Goal: Information Seeking & Learning: Learn about a topic

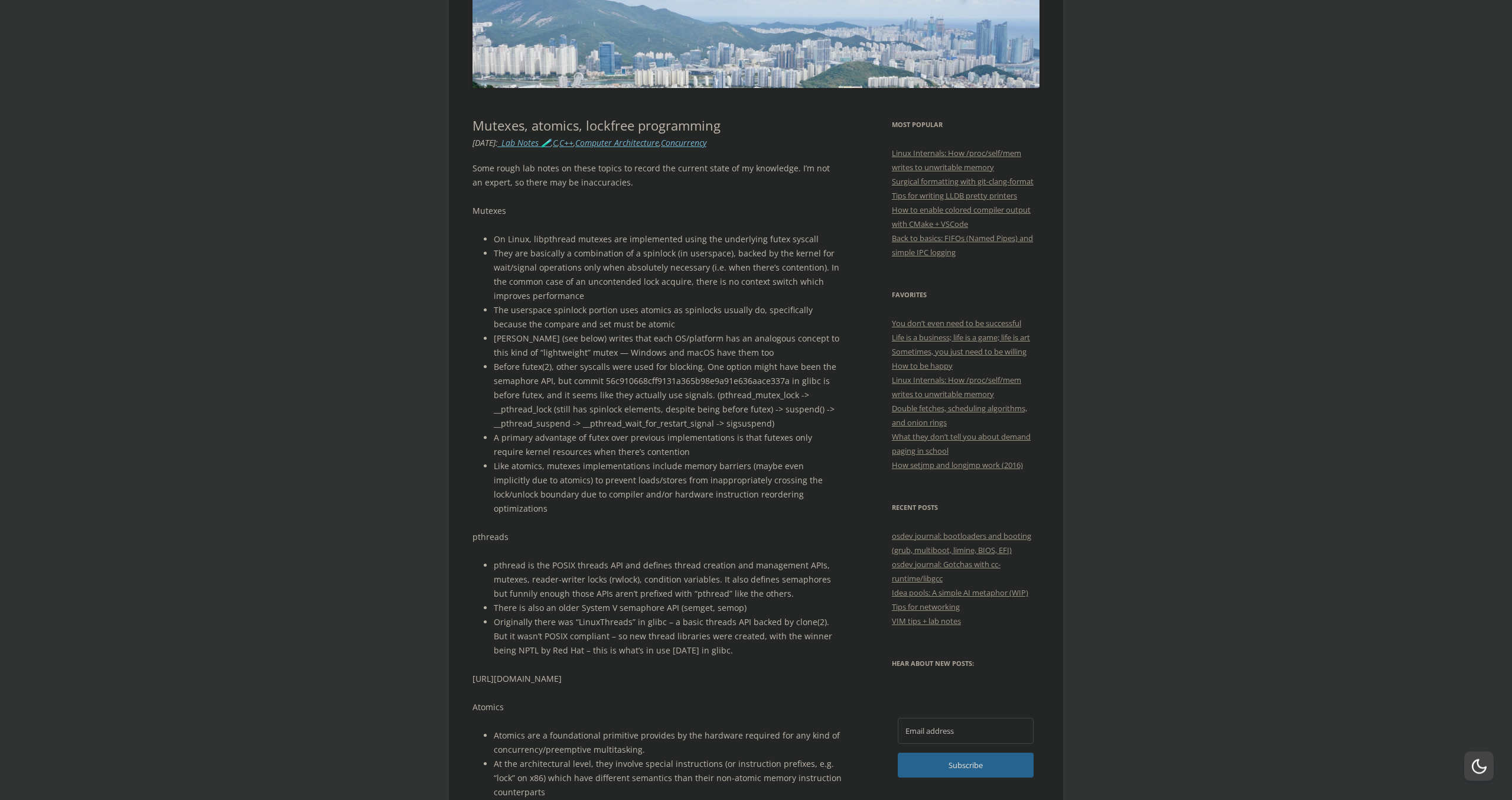
scroll to position [68, 0]
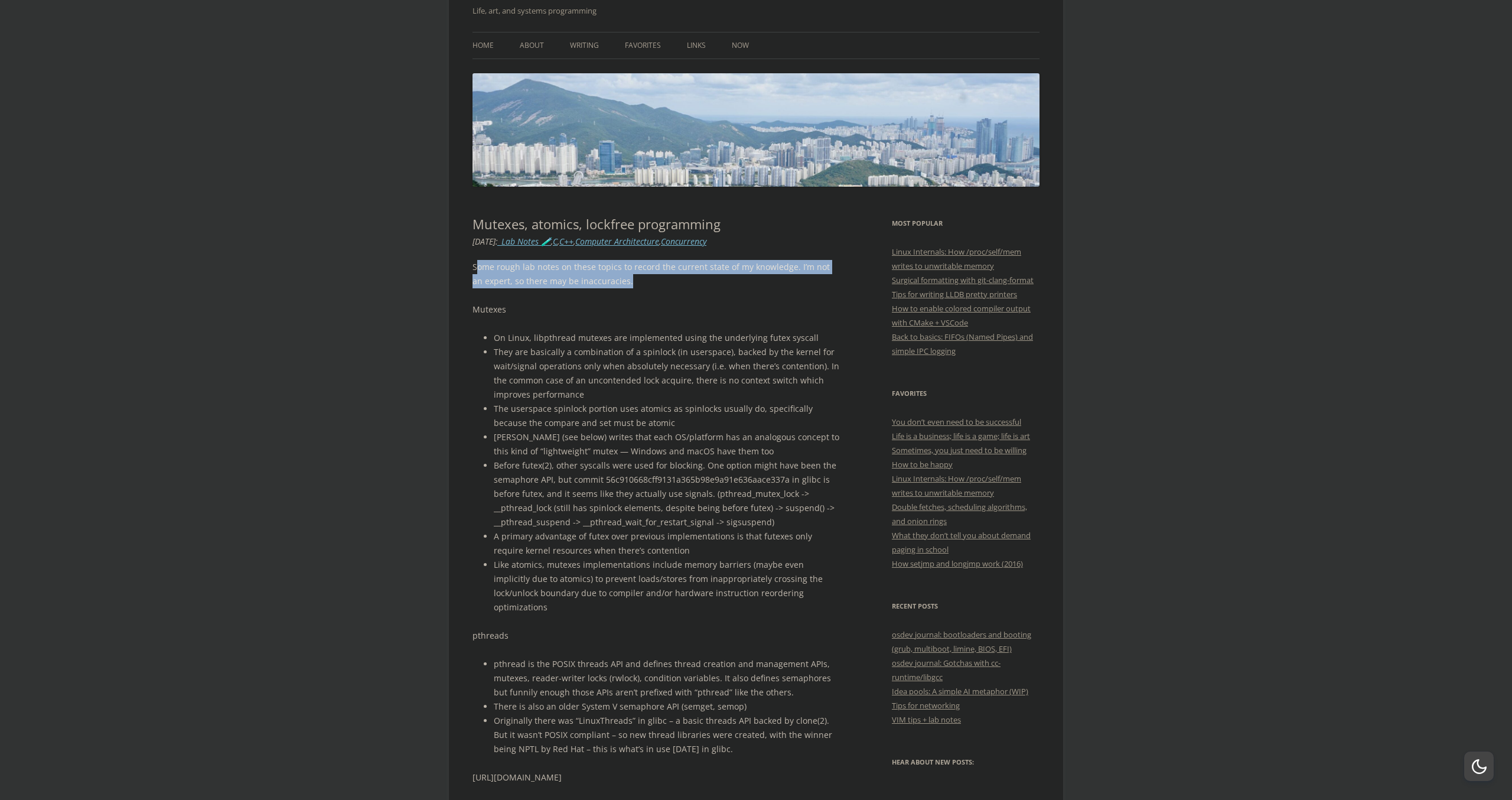
drag, startPoint x: 619, startPoint y: 292, endPoint x: 479, endPoint y: 270, distance: 141.7
click at [479, 270] on p "Some rough lab notes on these topics to record the current state of my knowledg…" at bounding box center [657, 274] width 369 height 28
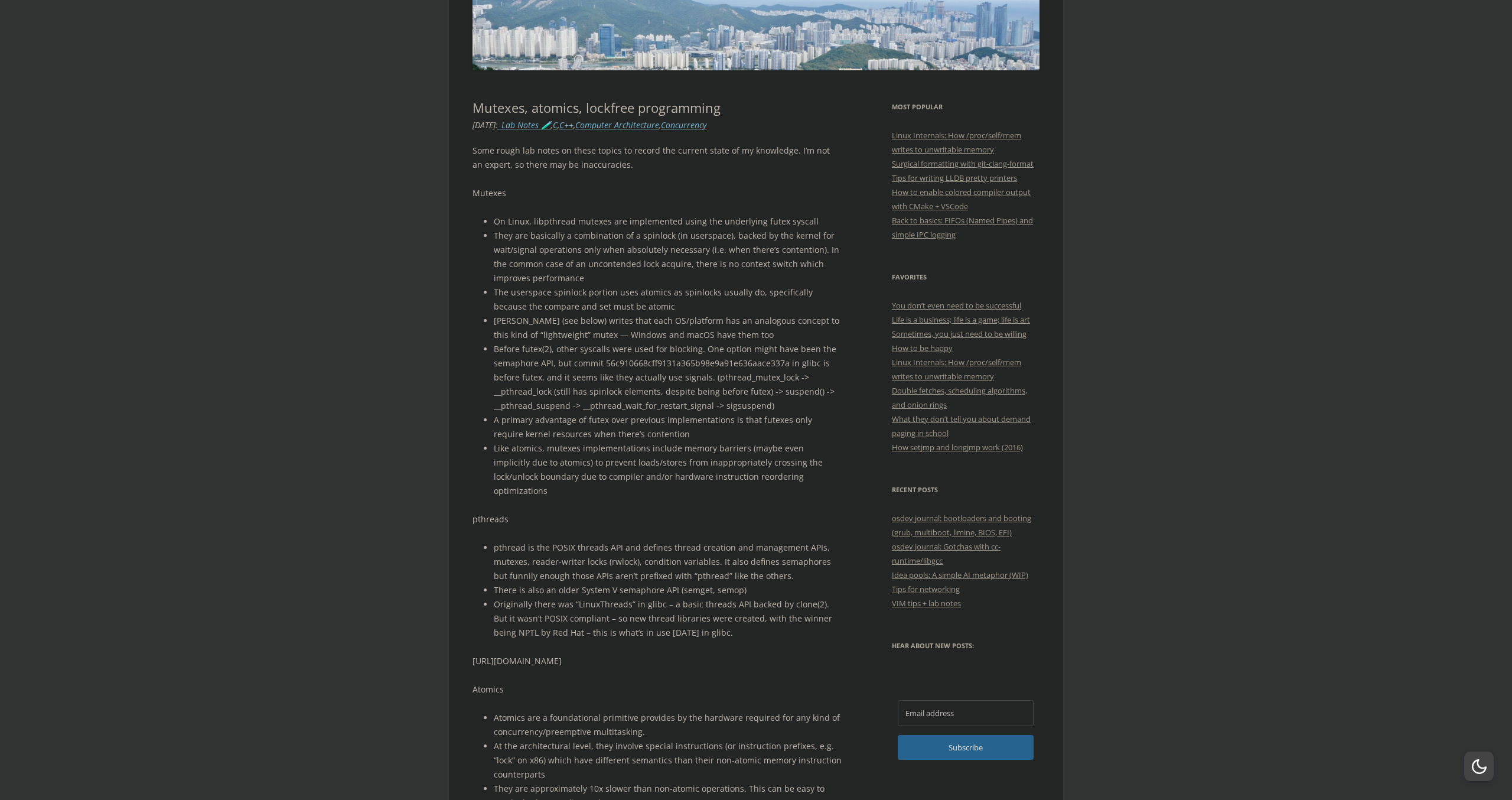
scroll to position [202, 0]
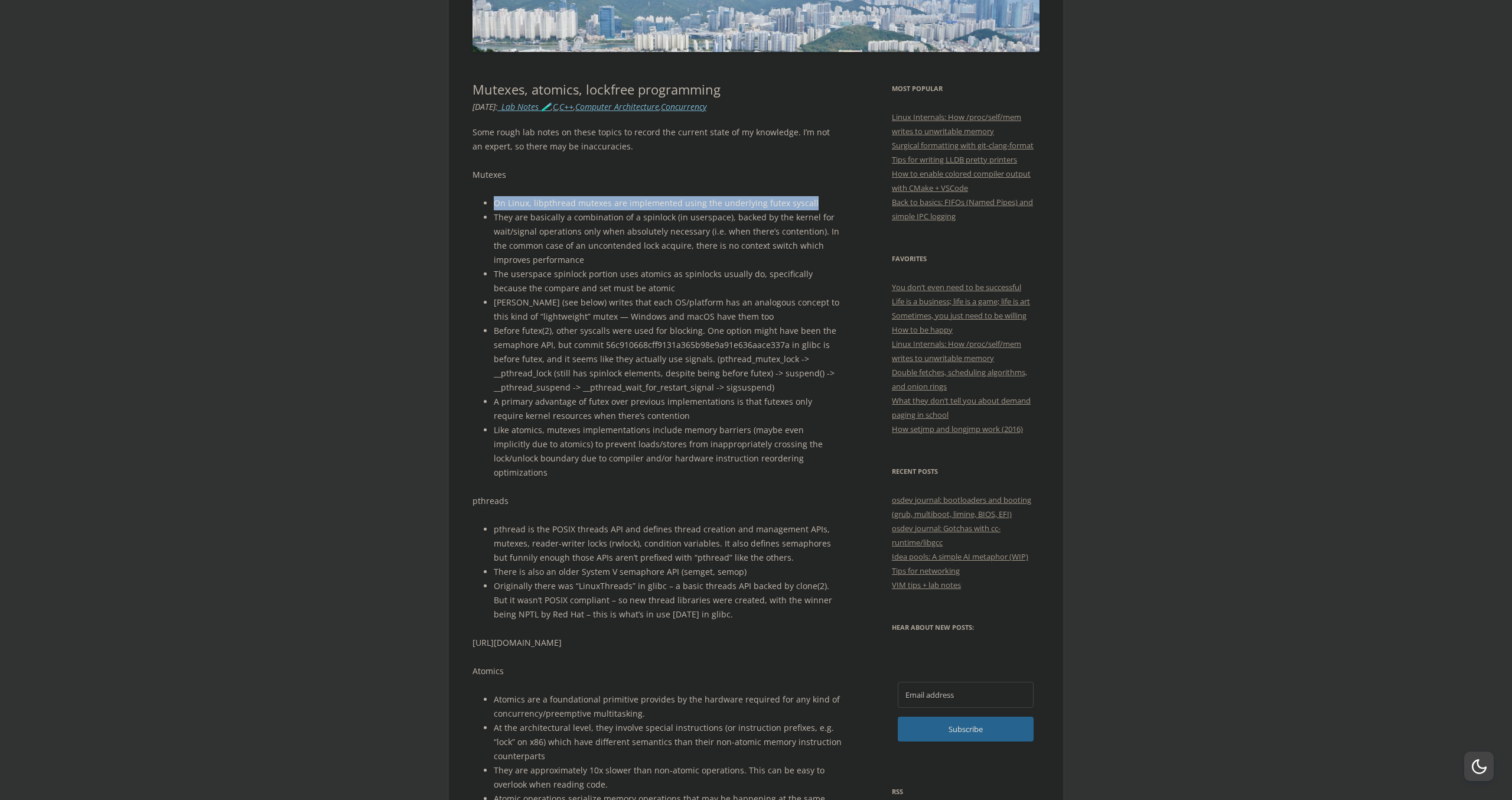
drag, startPoint x: 496, startPoint y: 201, endPoint x: 823, endPoint y: 198, distance: 327.0
click at [823, 198] on li "On Linux, libpthread mutexes are implemented using the underlying futex syscall" at bounding box center [668, 204] width 348 height 14
click at [818, 201] on li "On Linux, libpthread mutexes are implemented using the underlying futex syscall" at bounding box center [668, 204] width 348 height 14
drag, startPoint x: 843, startPoint y: 232, endPoint x: 845, endPoint y: 192, distance: 40.0
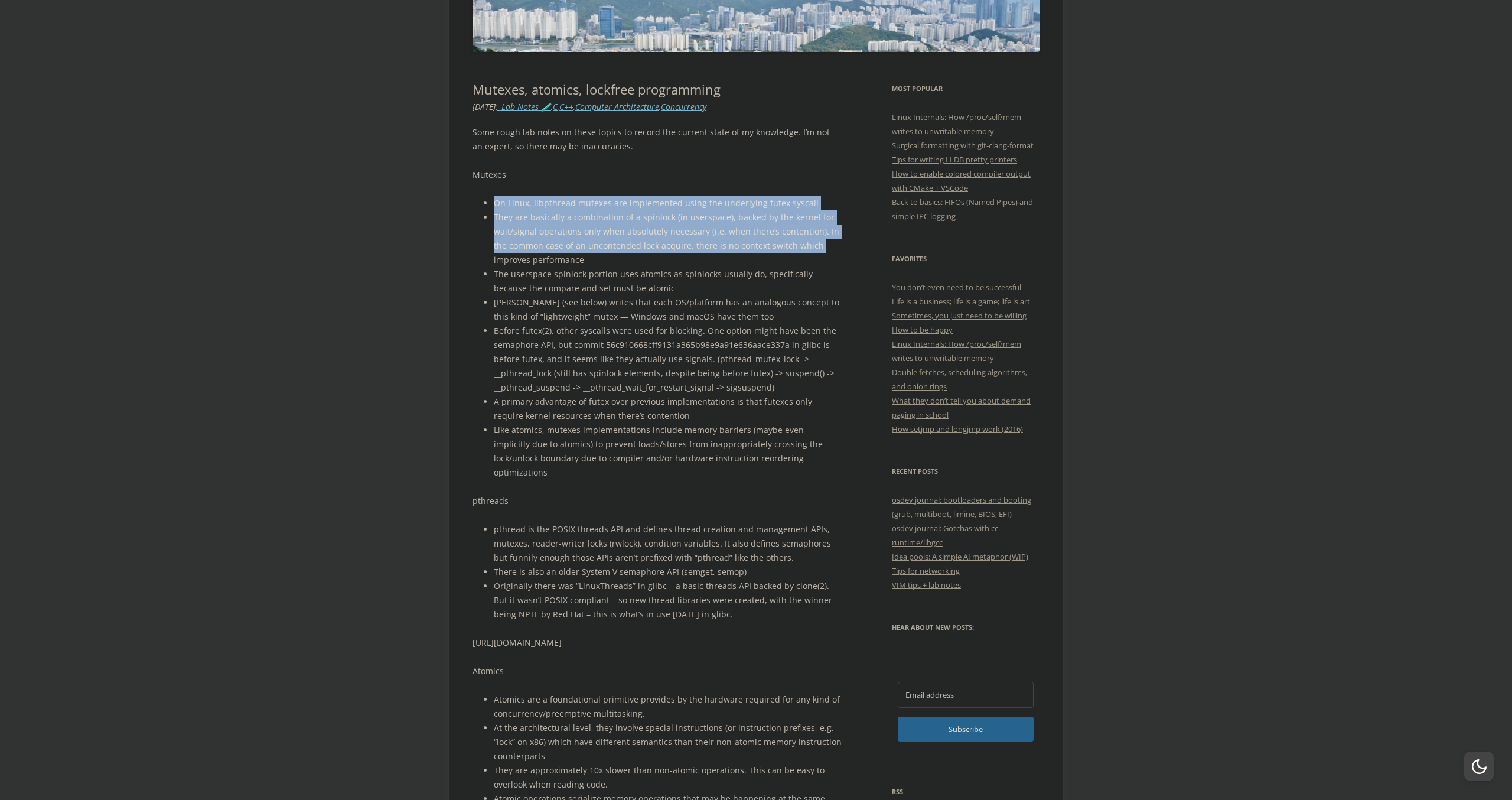
drag, startPoint x: 820, startPoint y: 245, endPoint x: 553, endPoint y: 243, distance: 267.0
click at [549, 203] on ul "On Linux, libpthread mutexes are implemented using the underlying futex syscall…" at bounding box center [657, 338] width 369 height 283
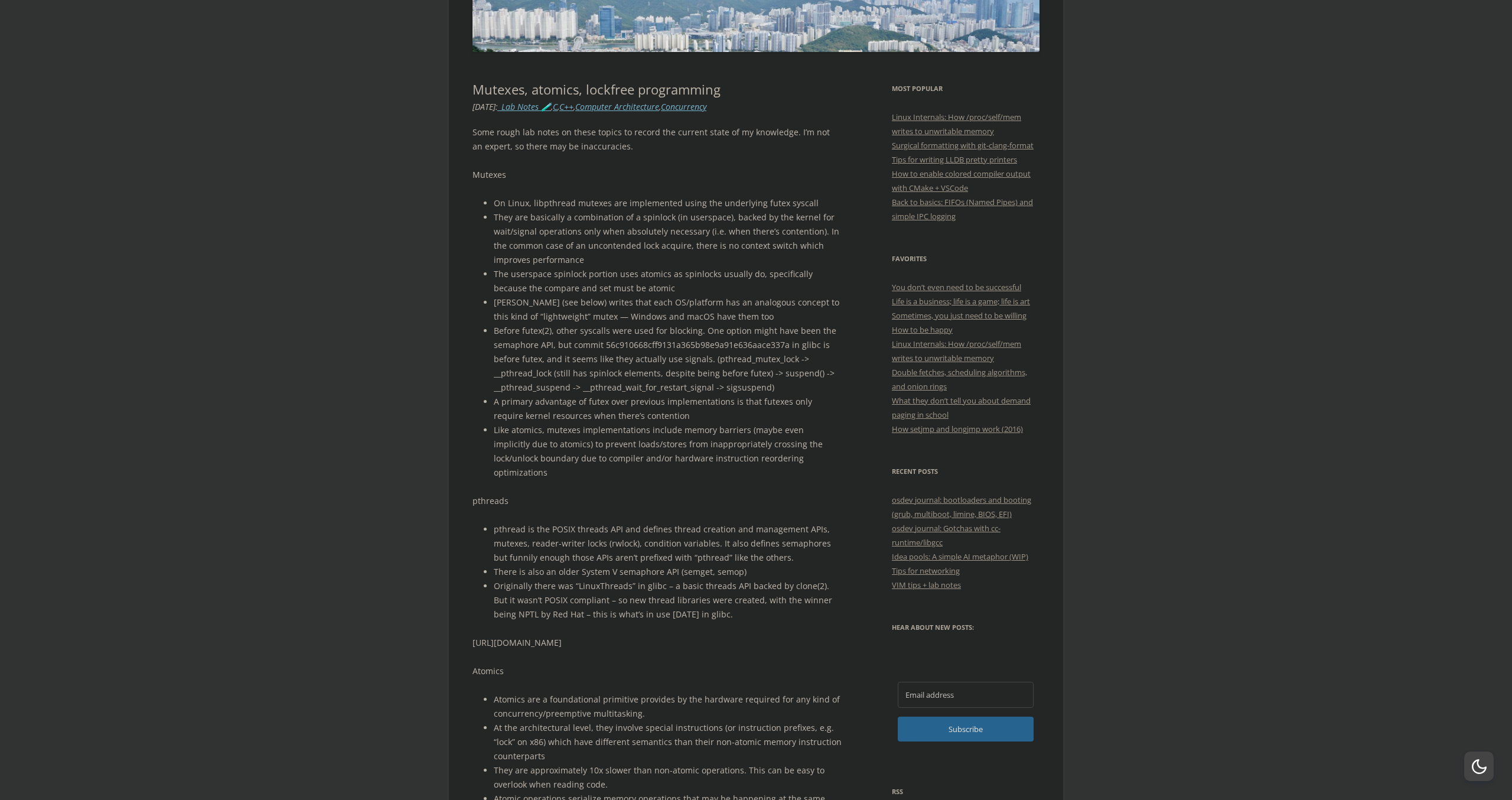
click at [583, 263] on li "They are basically a combination of a spinlock (in userspace), backed by the ke…" at bounding box center [668, 238] width 348 height 56
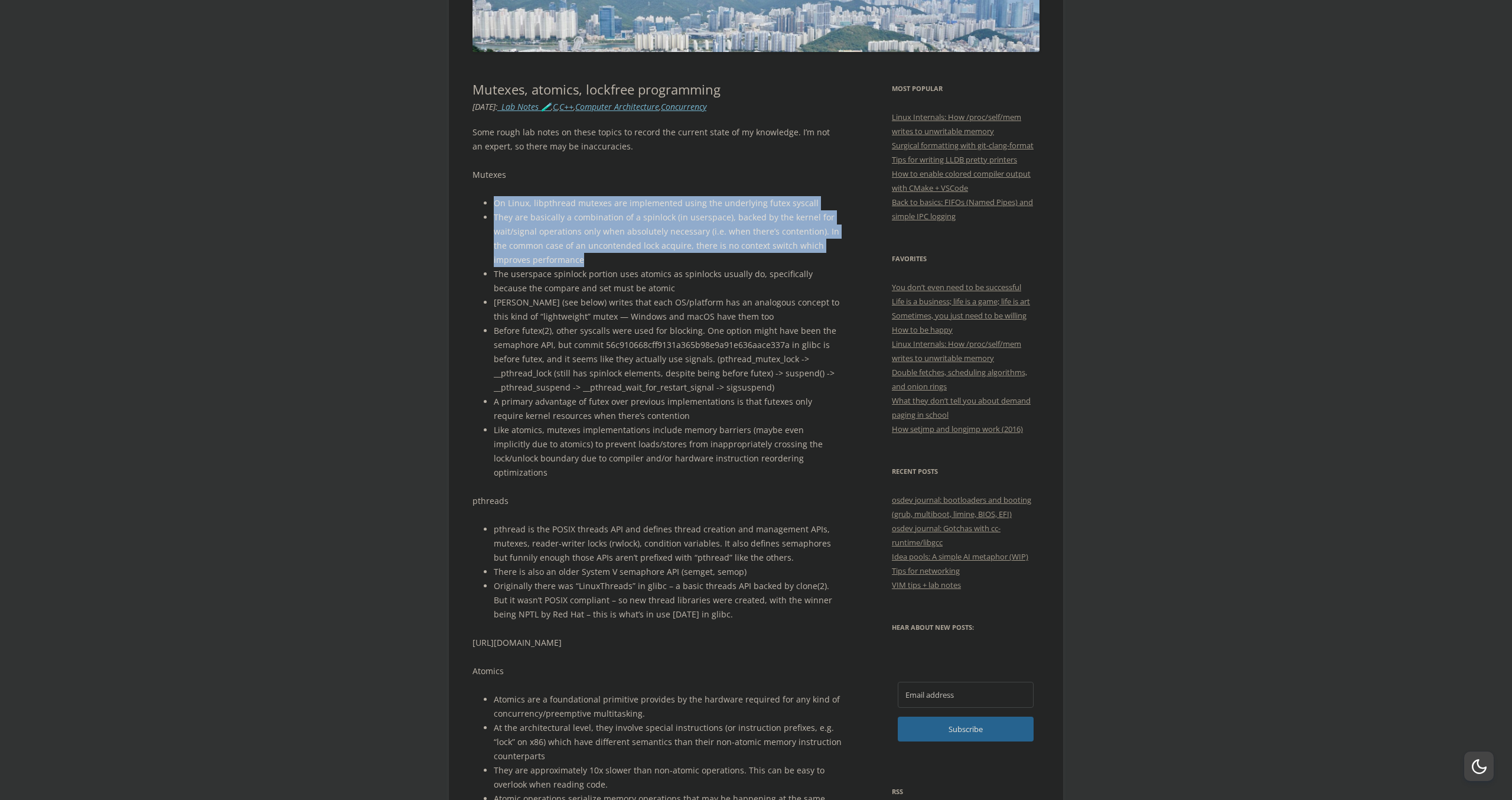
drag, startPoint x: 601, startPoint y: 258, endPoint x: 492, endPoint y: 201, distance: 123.0
click at [492, 201] on ul "On Linux, libpthread mutexes are implemented using the underlying futex syscall…" at bounding box center [657, 338] width 369 height 283
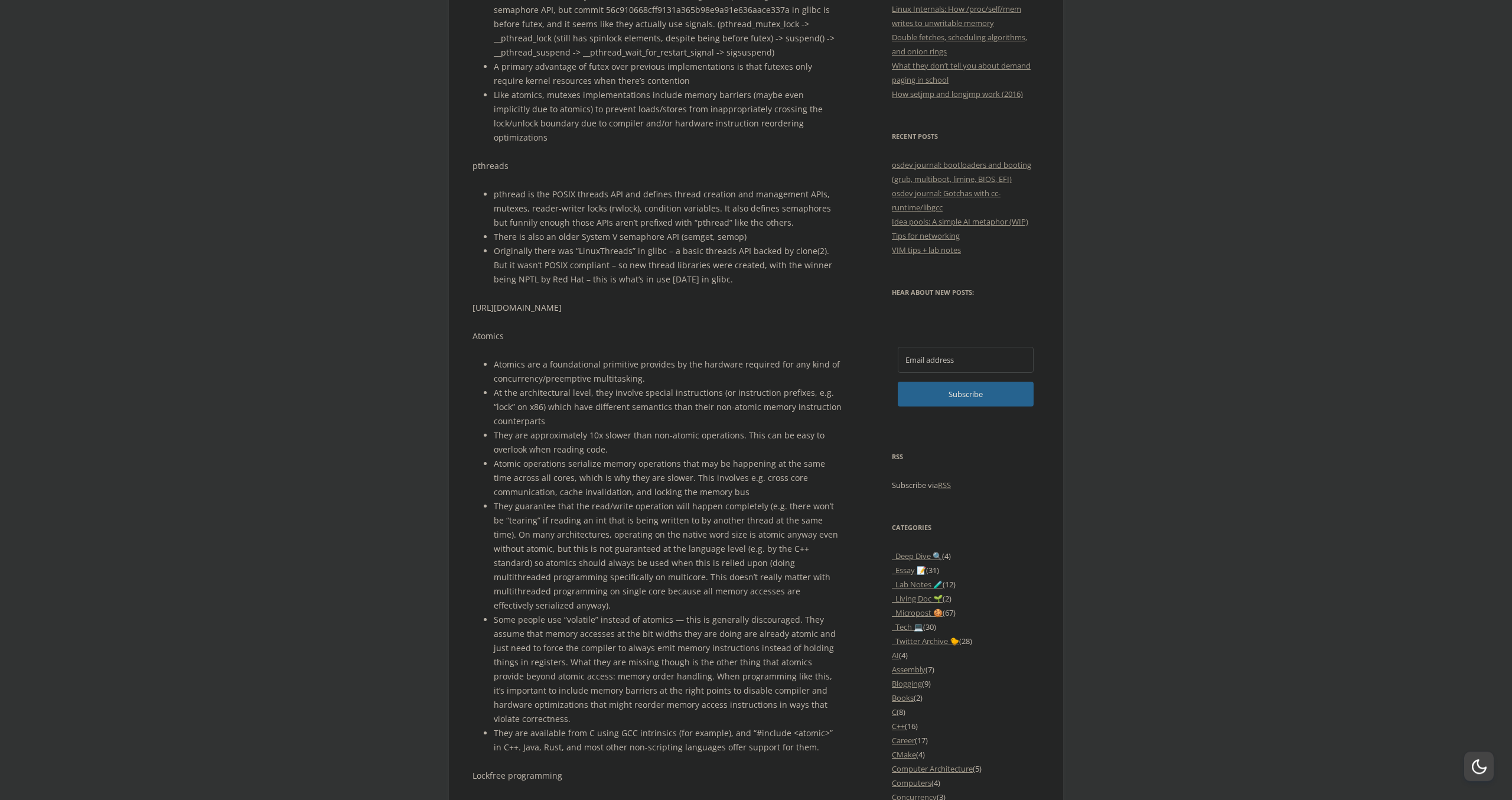
scroll to position [674, 0]
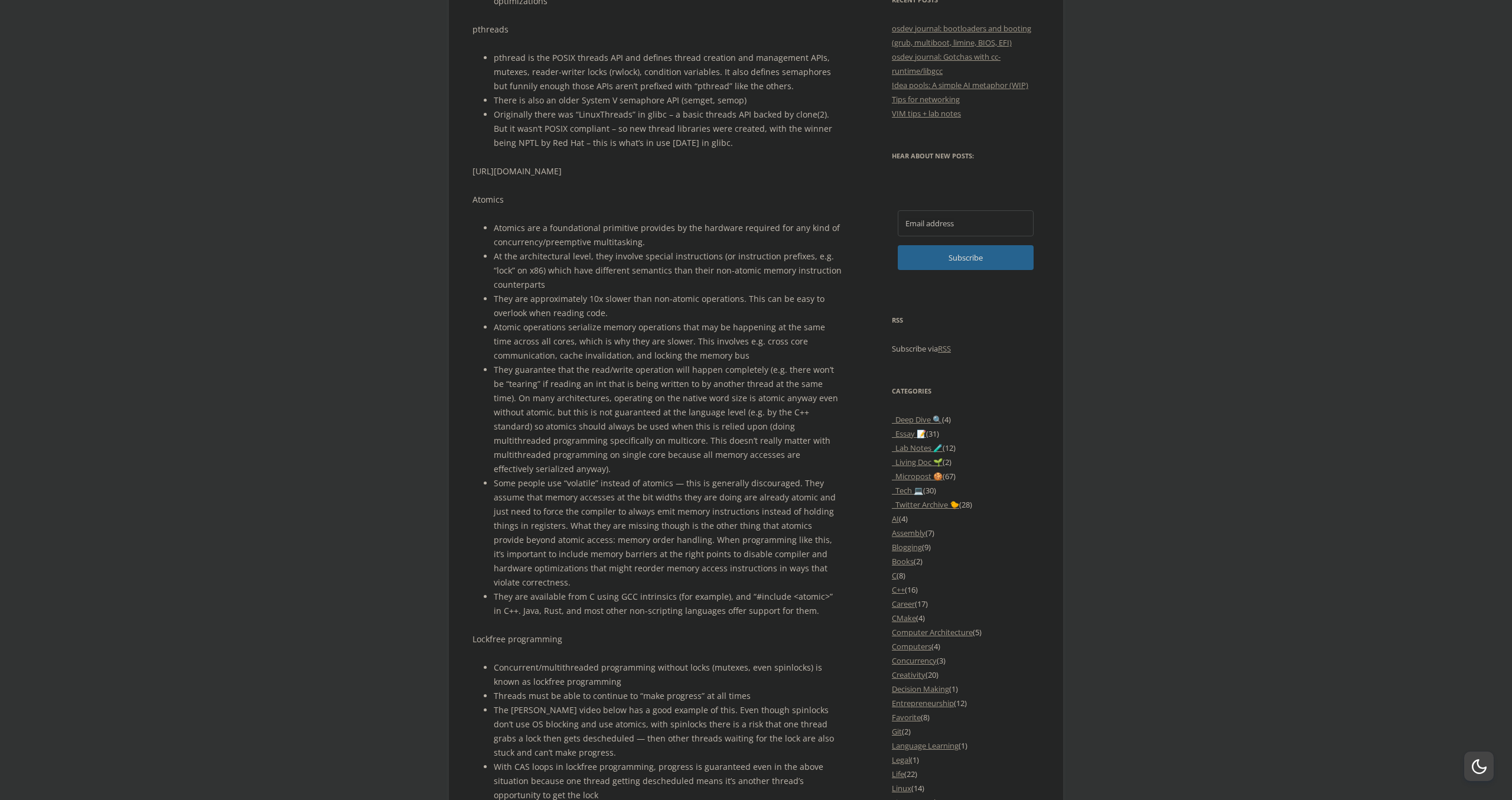
click at [685, 661] on li "Concurrent/multithreaded programming without locks (mutexes, even spinlocks) is…" at bounding box center [668, 674] width 348 height 28
drag, startPoint x: 584, startPoint y: 537, endPoint x: 638, endPoint y: 559, distance: 58.3
click at [638, 559] on li "Some people use “volatile” instead of atomics — this is generally discouraged. …" at bounding box center [668, 533] width 348 height 113
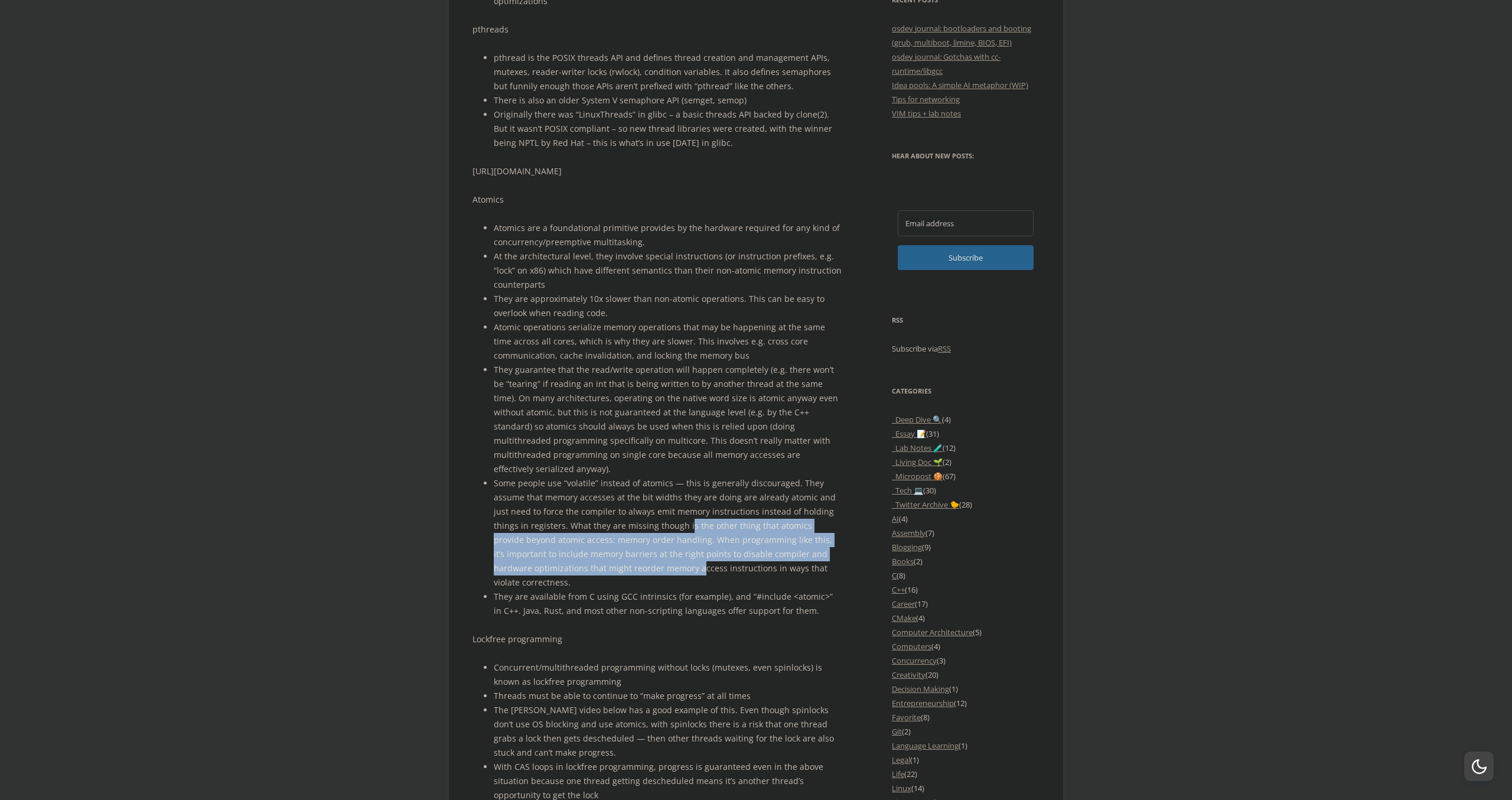
drag, startPoint x: 661, startPoint y: 555, endPoint x: 662, endPoint y: 514, distance: 41.0
click at [662, 514] on li "Some people use “volatile” instead of atomics — this is generally discouraged. …" at bounding box center [668, 533] width 348 height 113
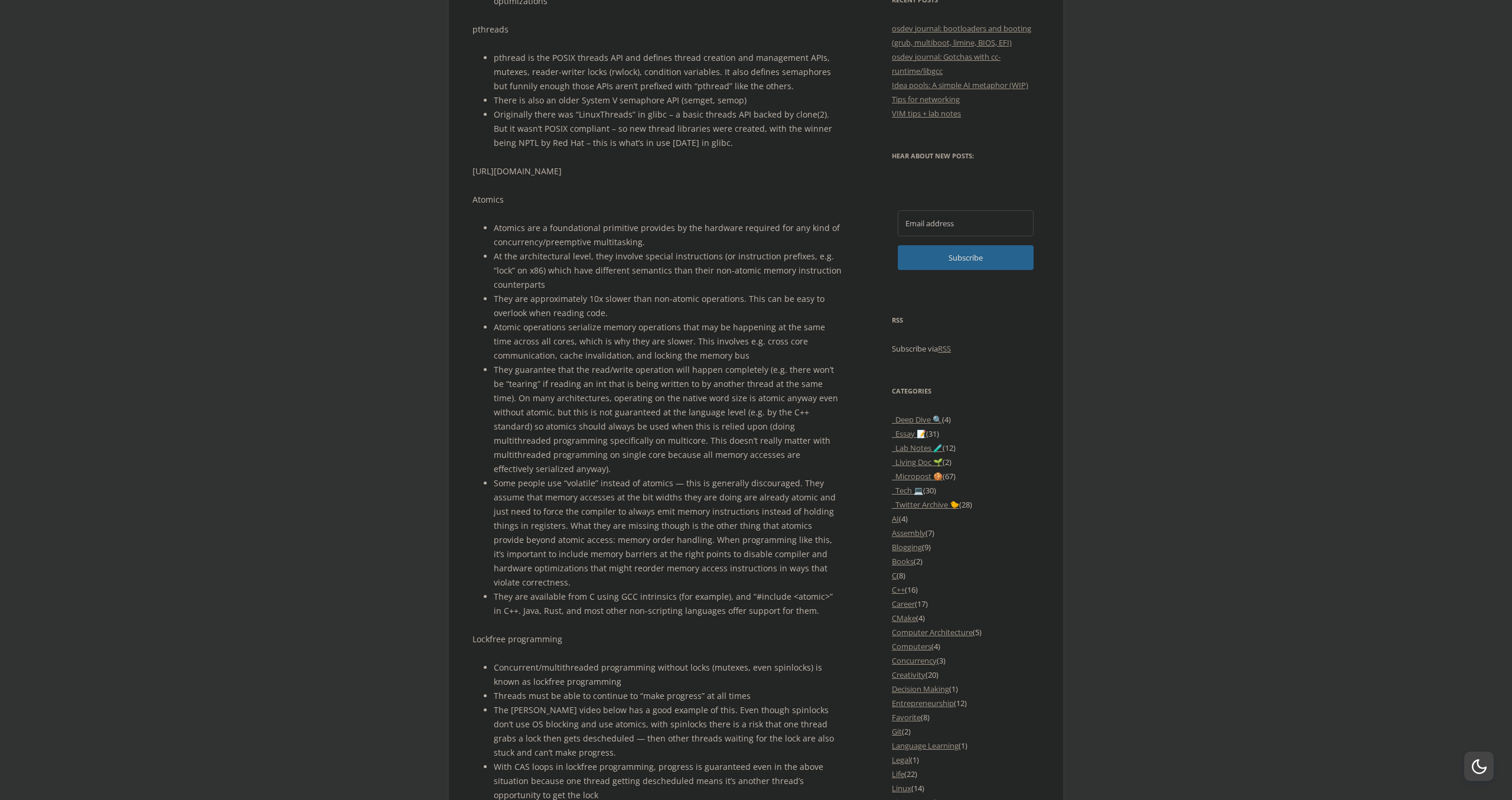
click at [662, 514] on li "Some people use “volatile” instead of atomics — this is generally discouraged. …" at bounding box center [668, 533] width 348 height 113
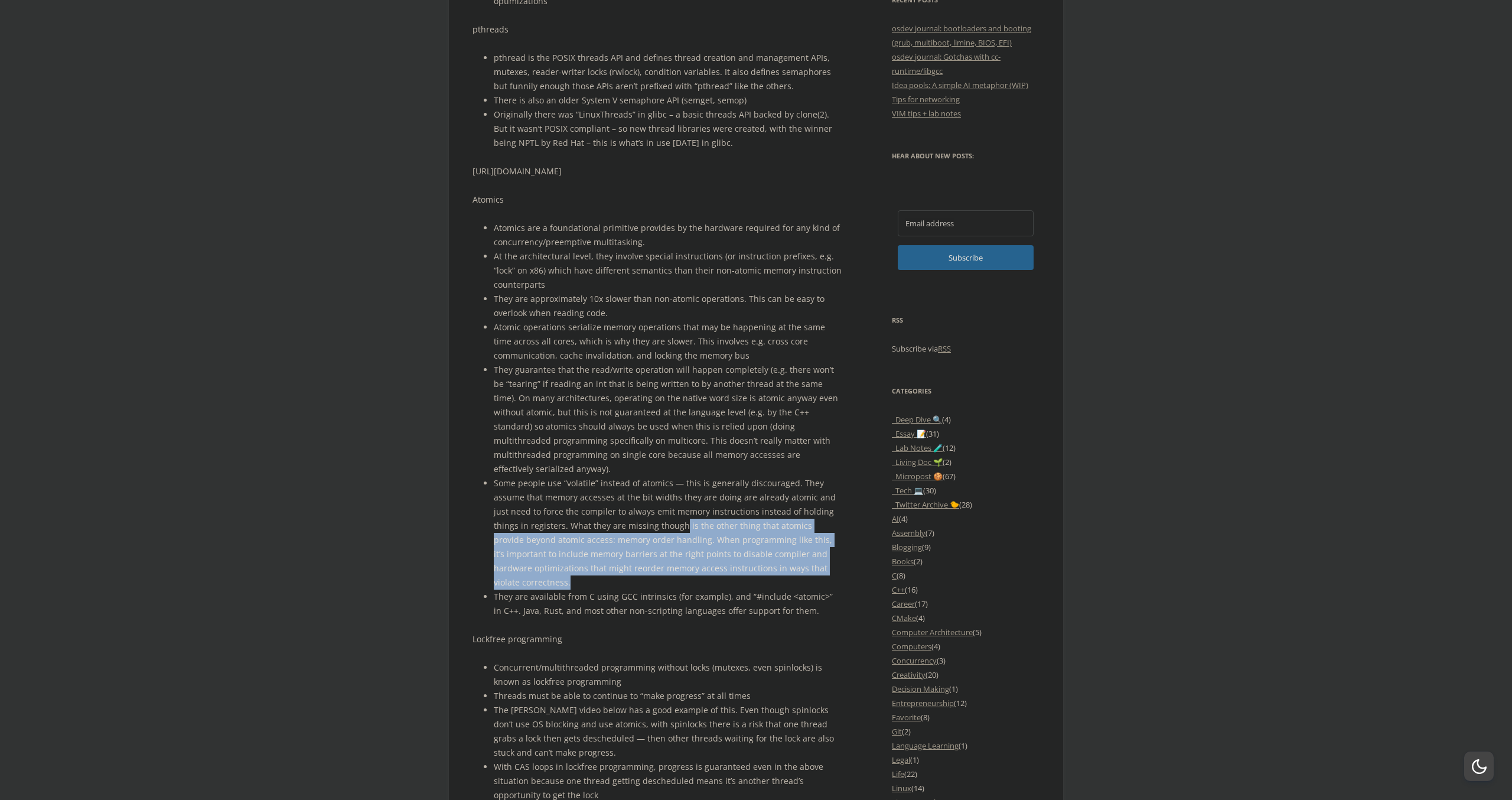
drag, startPoint x: 673, startPoint y: 563, endPoint x: 656, endPoint y: 512, distance: 53.8
click at [656, 512] on li "Some people use “volatile” instead of atomics — this is generally discouraged. …" at bounding box center [668, 533] width 348 height 113
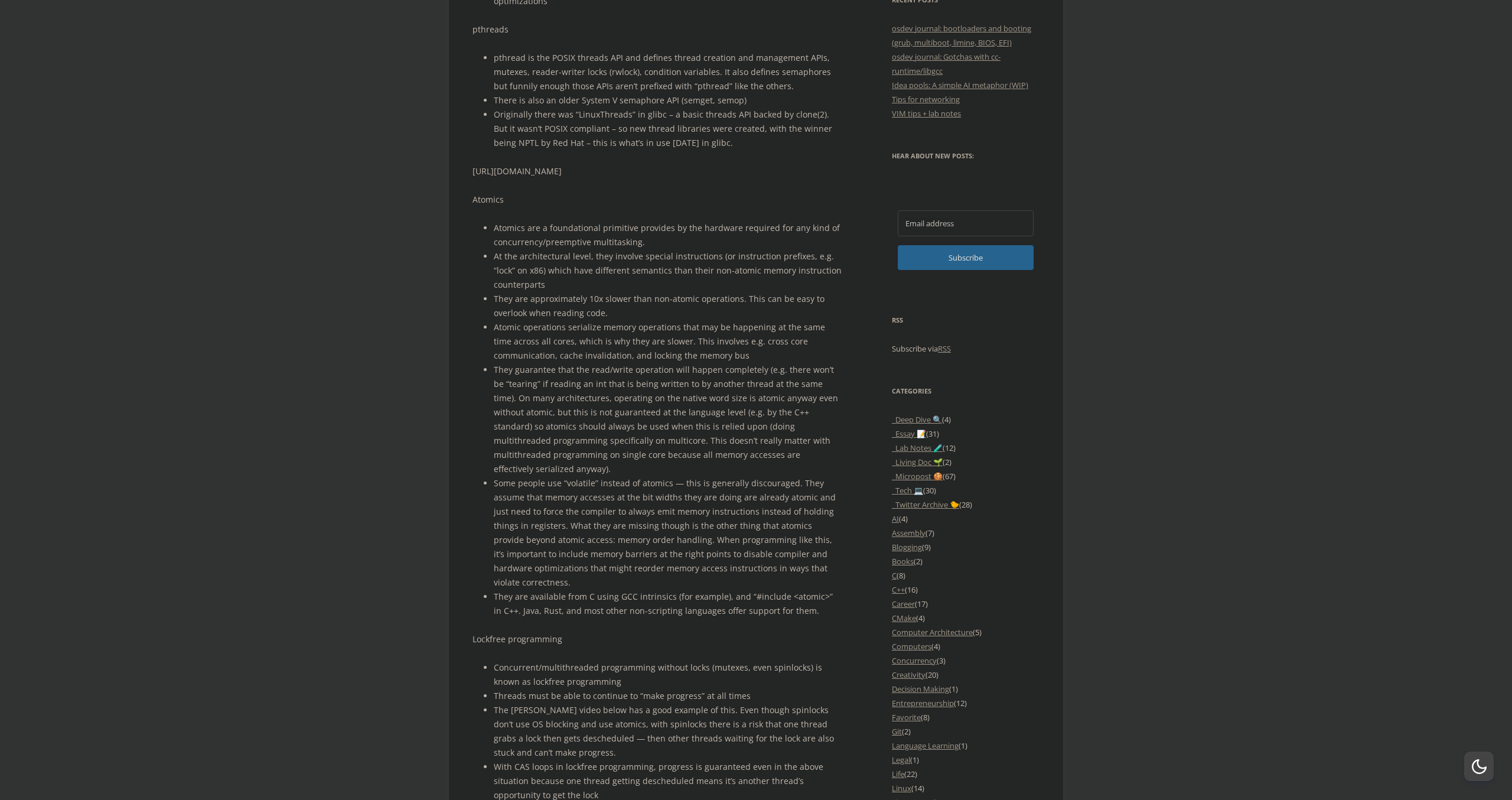
click at [656, 512] on li "Some people use “volatile” instead of atomics — this is generally discouraged. …" at bounding box center [668, 533] width 348 height 113
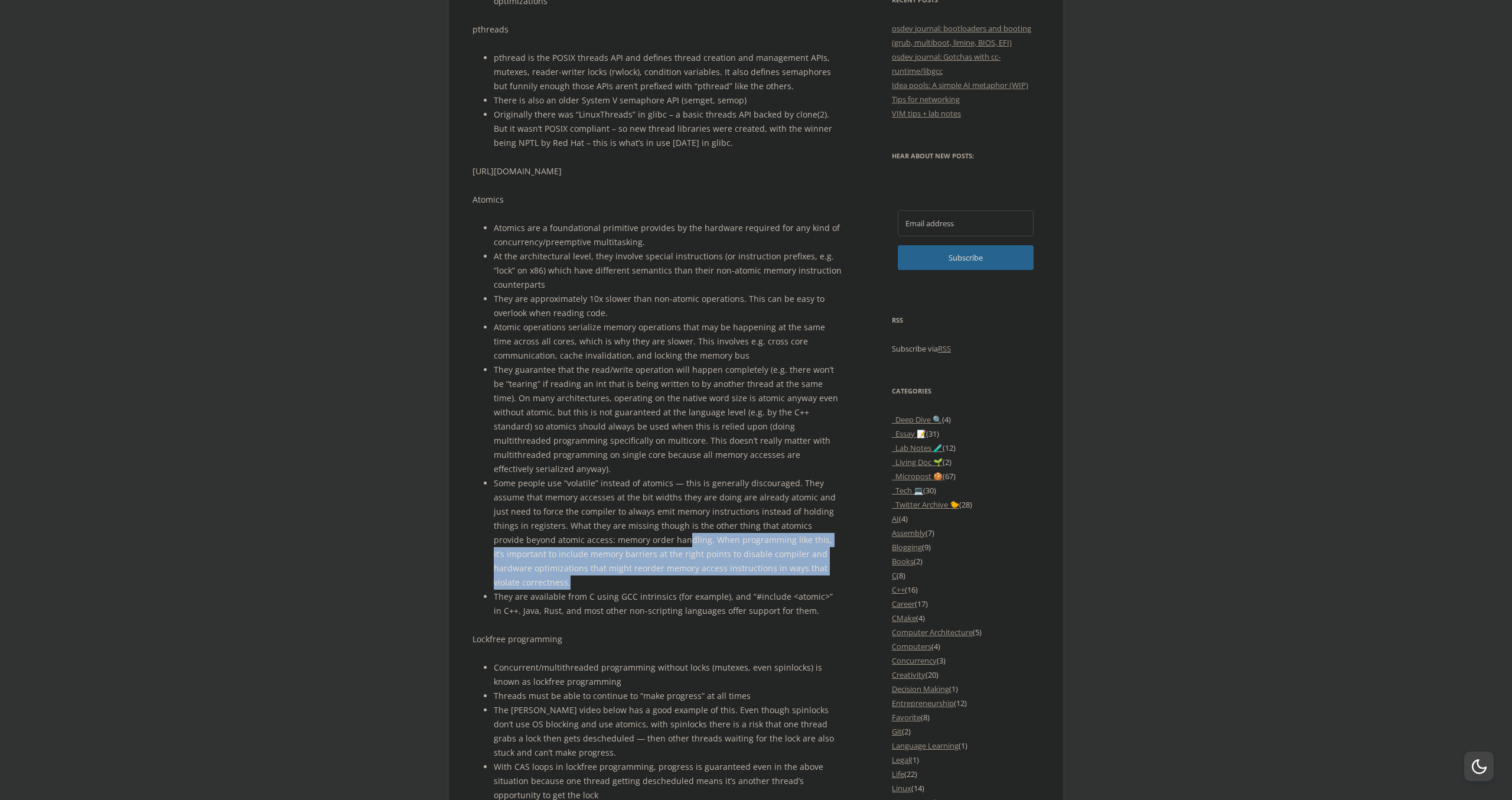
drag, startPoint x: 620, startPoint y: 567, endPoint x: 628, endPoint y: 527, distance: 40.8
click at [628, 528] on li "Some people use “volatile” instead of atomics — this is generally discouraged. …" at bounding box center [668, 533] width 348 height 113
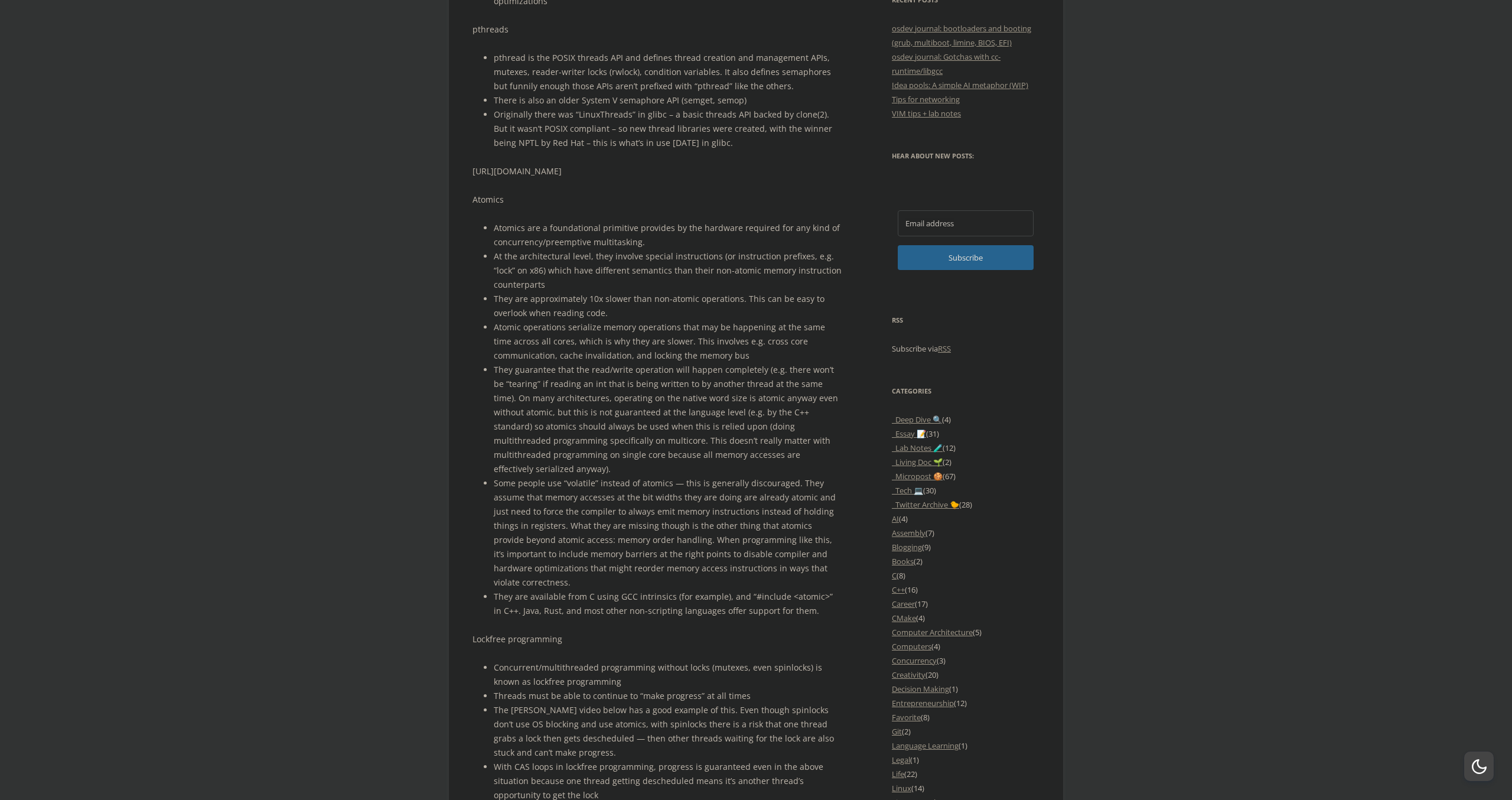
click at [627, 527] on li "Some people use “volatile” instead of atomics — this is generally discouraged. …" at bounding box center [668, 533] width 348 height 113
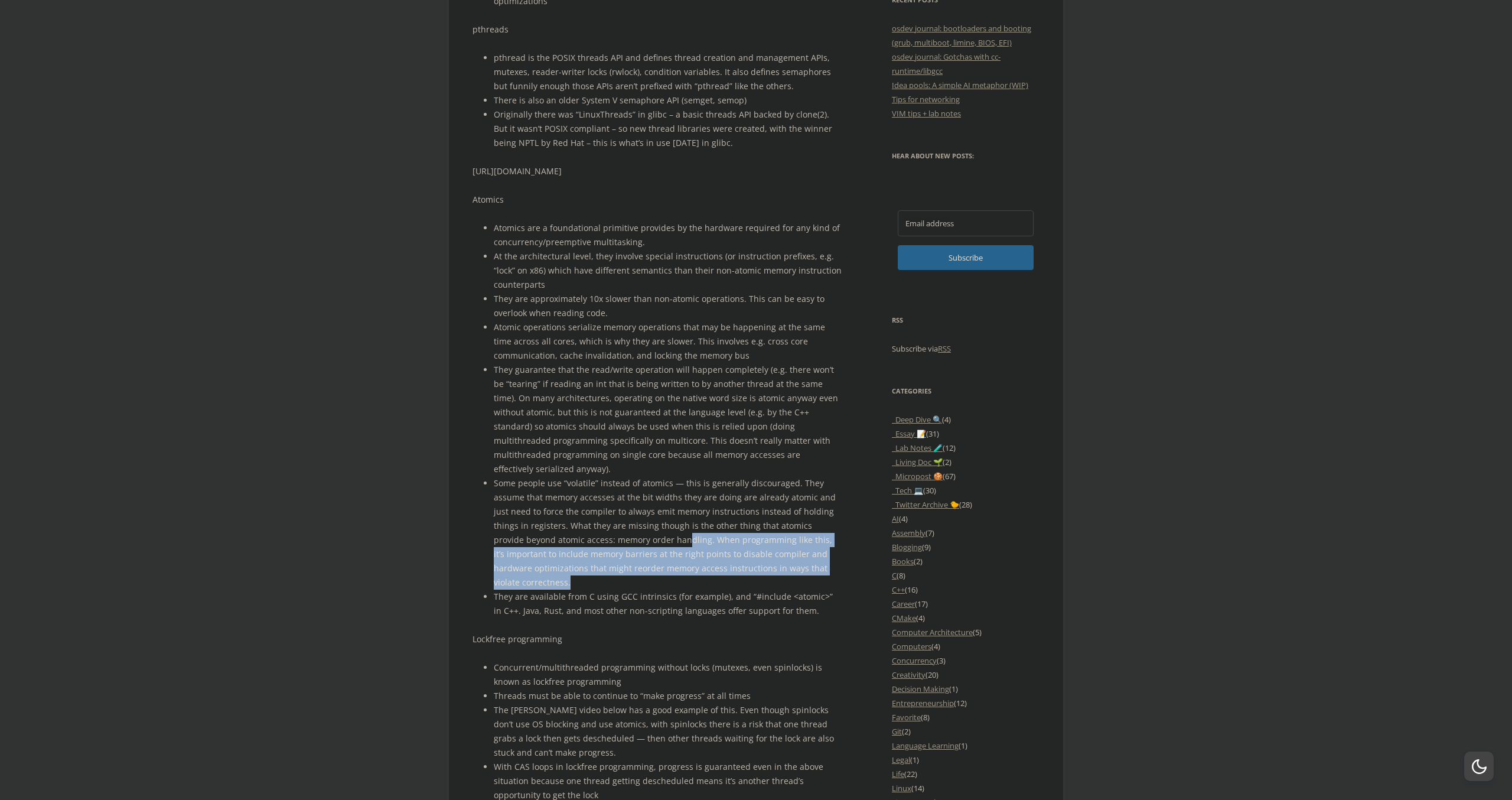
drag, startPoint x: 626, startPoint y: 527, endPoint x: 672, endPoint y: 571, distance: 63.7
click at [672, 571] on li "Some people use “volatile” instead of atomics — this is generally discouraged. …" at bounding box center [668, 533] width 348 height 113
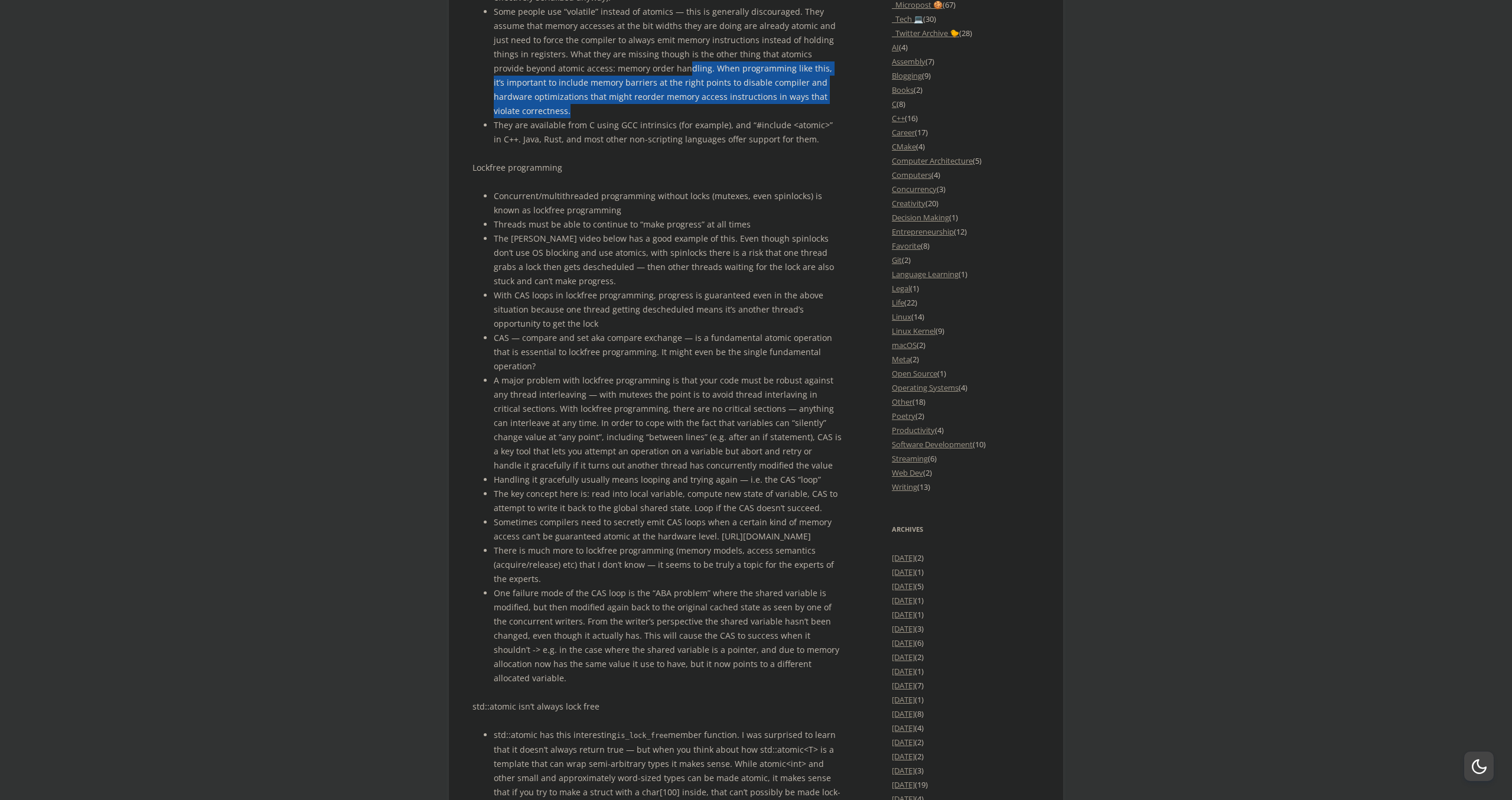
scroll to position [1549, 0]
